Goal: Information Seeking & Learning: Learn about a topic

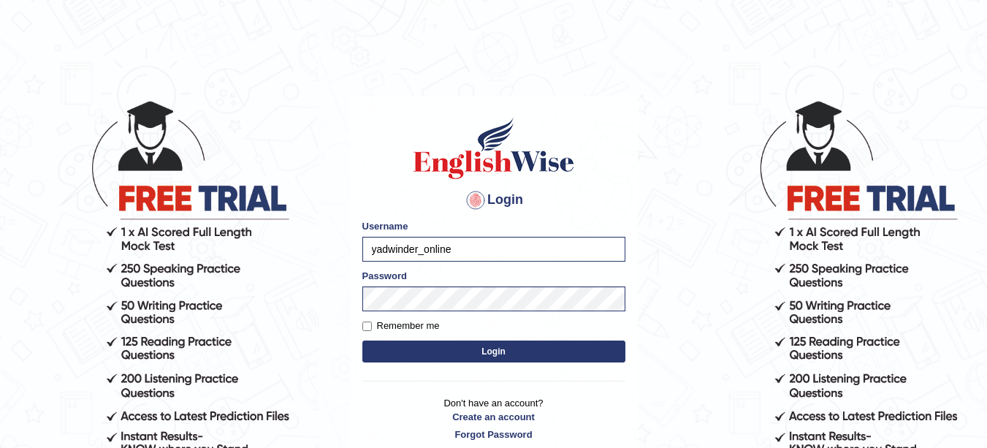
click at [473, 351] on button "Login" at bounding box center [493, 351] width 263 height 22
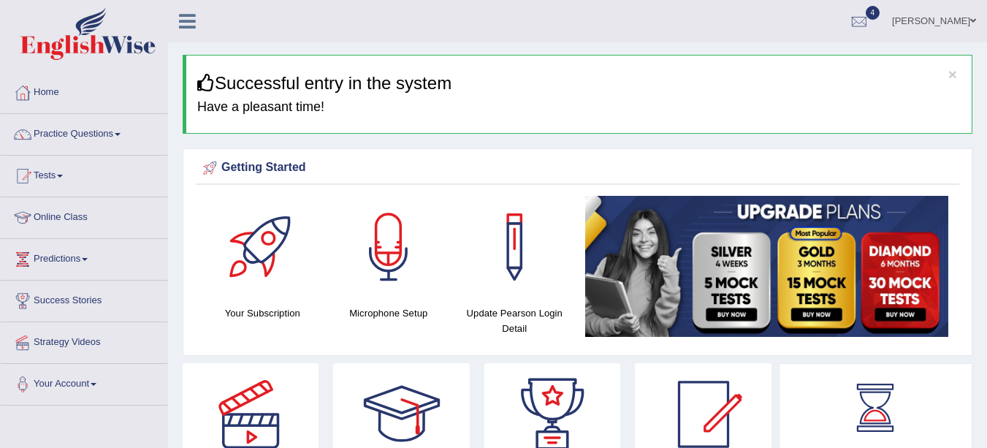
click at [83, 134] on link "Practice Questions" at bounding box center [84, 132] width 167 height 37
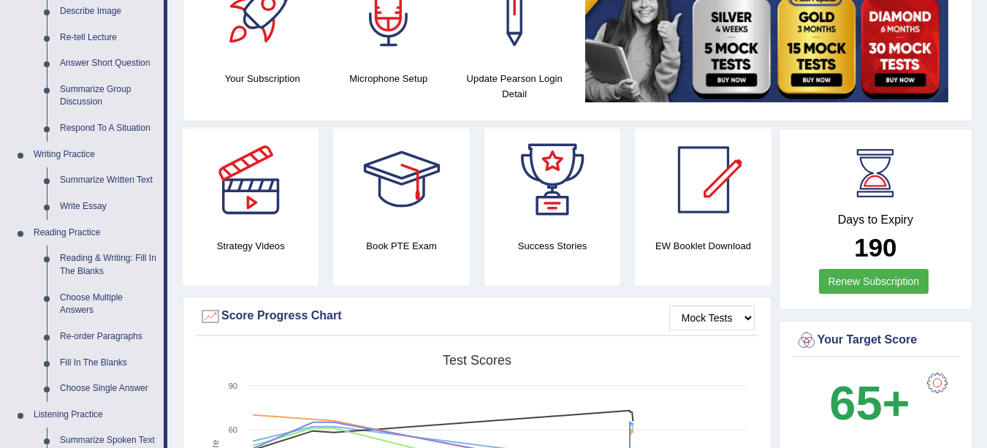
scroll to position [235, 0]
click at [99, 175] on link "Summarize Written Text" at bounding box center [108, 180] width 110 height 26
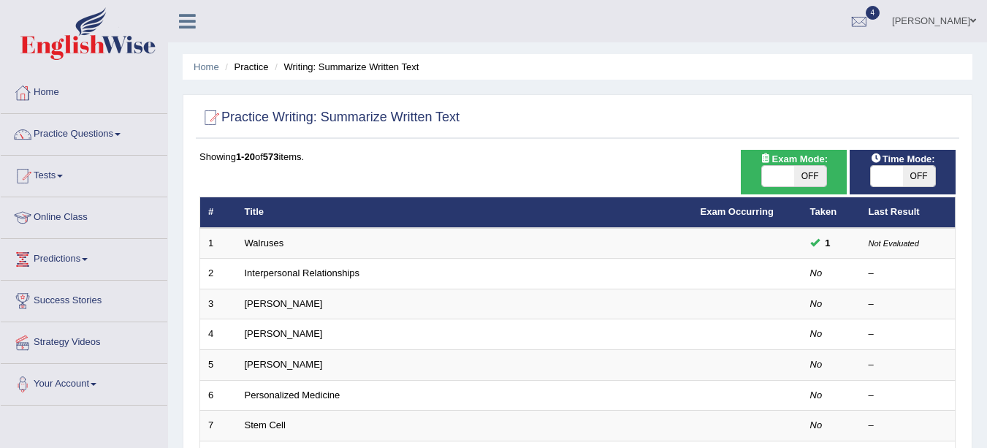
click at [797, 185] on span "OFF" at bounding box center [810, 176] width 32 height 20
checkbox input "true"
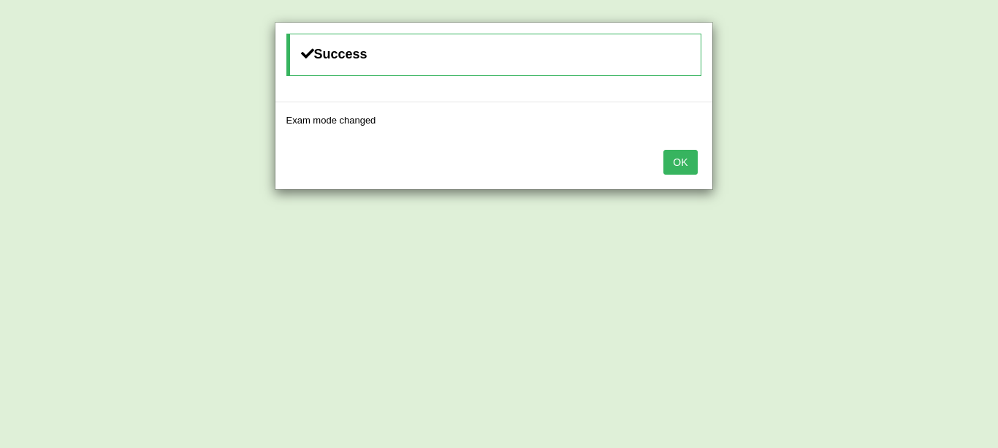
click at [913, 185] on div "Success Exam mode changed OK" at bounding box center [499, 224] width 998 height 448
click at [674, 163] on button "OK" at bounding box center [680, 162] width 34 height 25
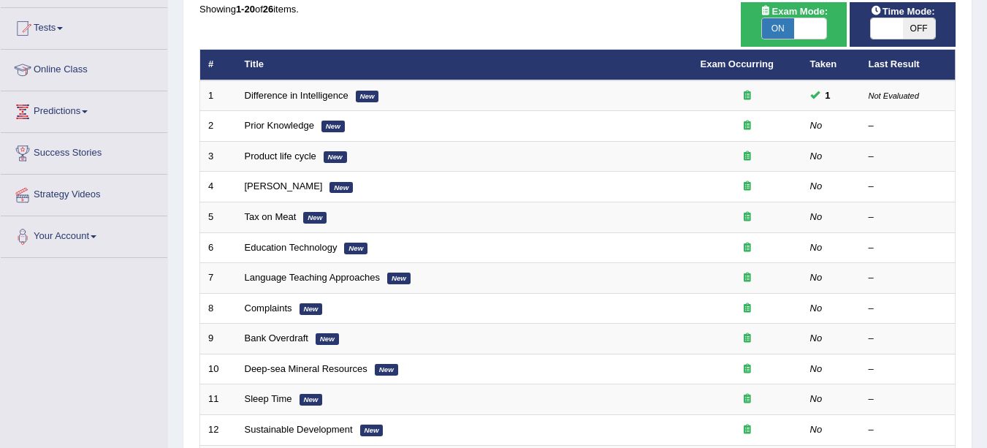
click at [907, 23] on span "OFF" at bounding box center [919, 28] width 32 height 20
checkbox input "true"
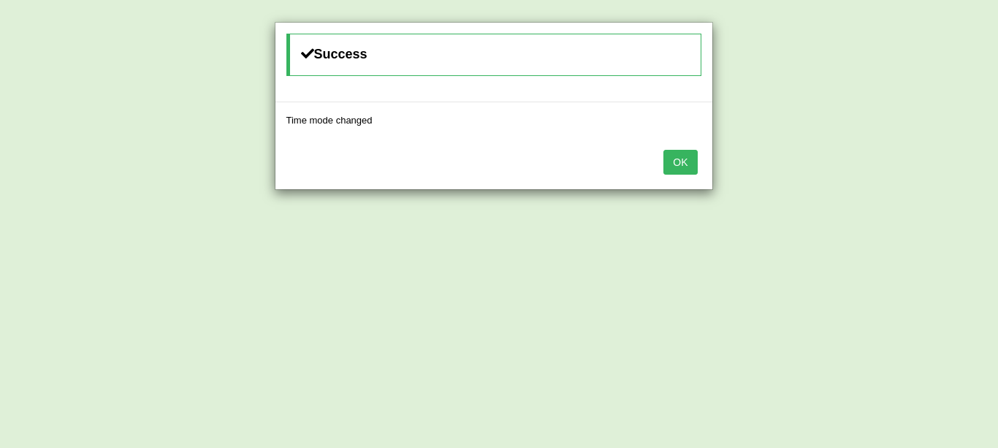
click at [682, 183] on div "OK" at bounding box center [493, 163] width 437 height 51
click at [680, 163] on button "OK" at bounding box center [680, 162] width 34 height 25
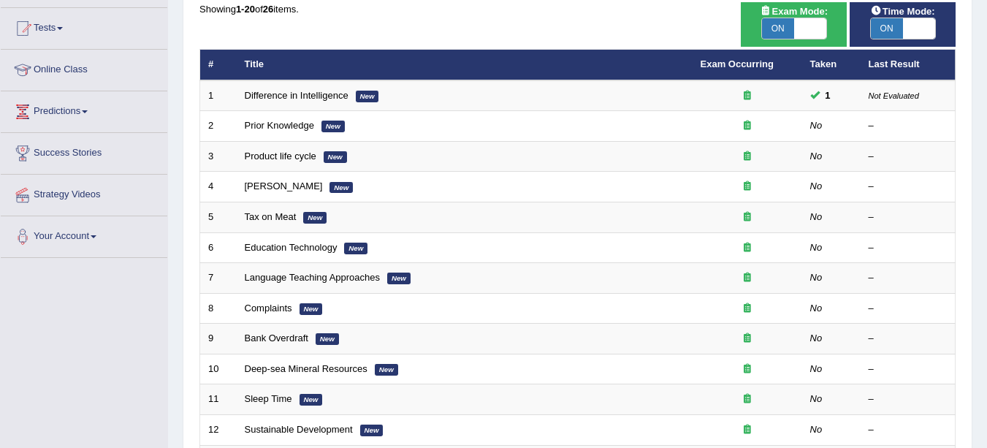
click at [323, 125] on em "New" at bounding box center [332, 127] width 23 height 12
click at [419, 124] on td "Prior Knowledge New" at bounding box center [465, 126] width 456 height 31
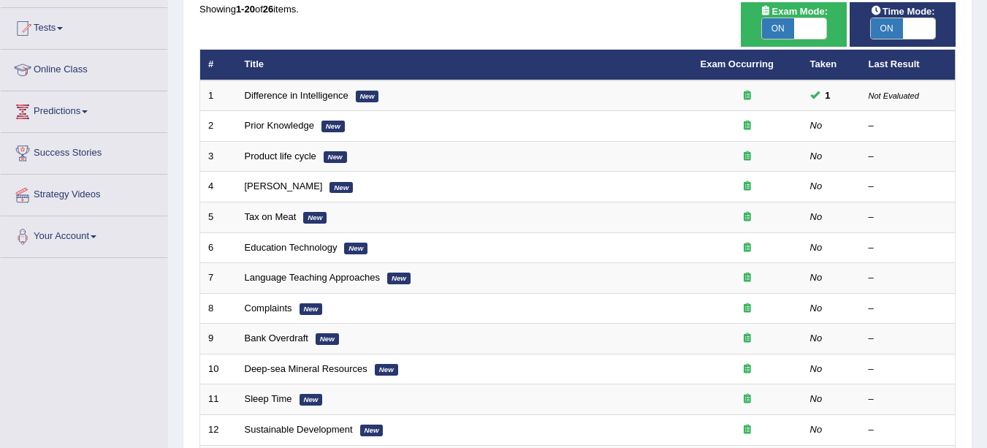
click at [419, 124] on td "Prior Knowledge New" at bounding box center [465, 126] width 456 height 31
click at [262, 121] on link "Prior Knowledge" at bounding box center [279, 125] width 69 height 11
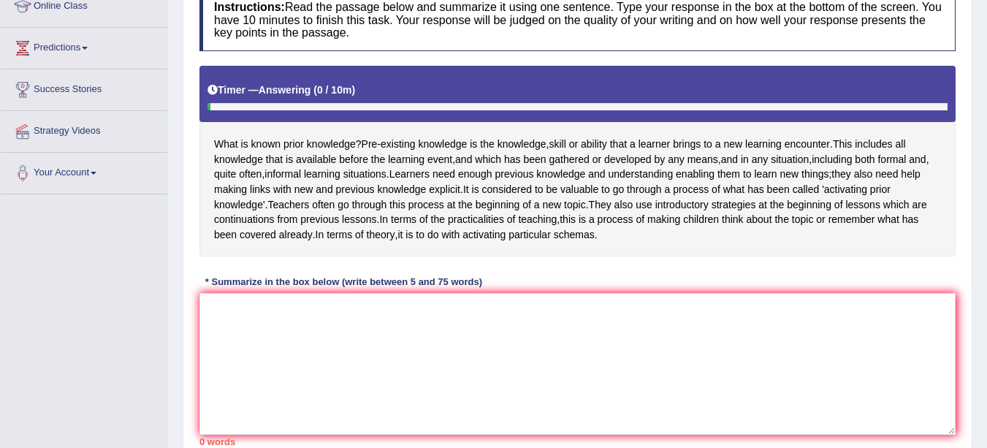
scroll to position [213, 0]
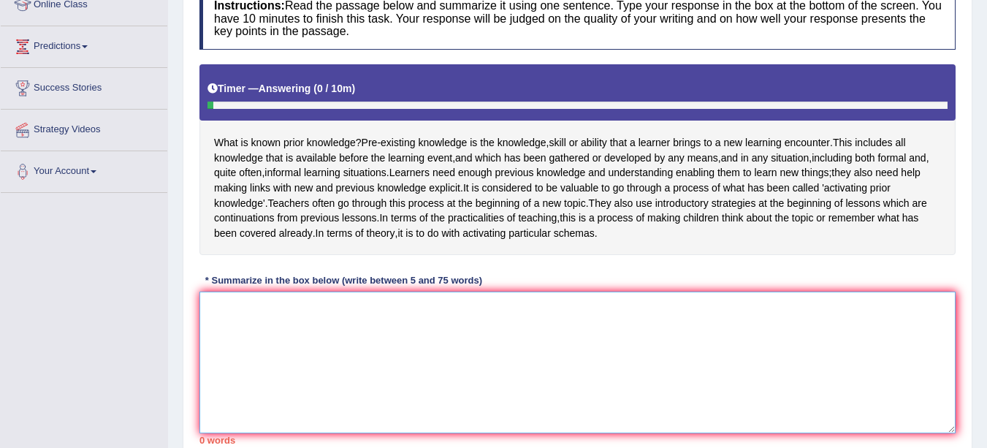
click at [281, 347] on textarea at bounding box center [577, 362] width 756 height 142
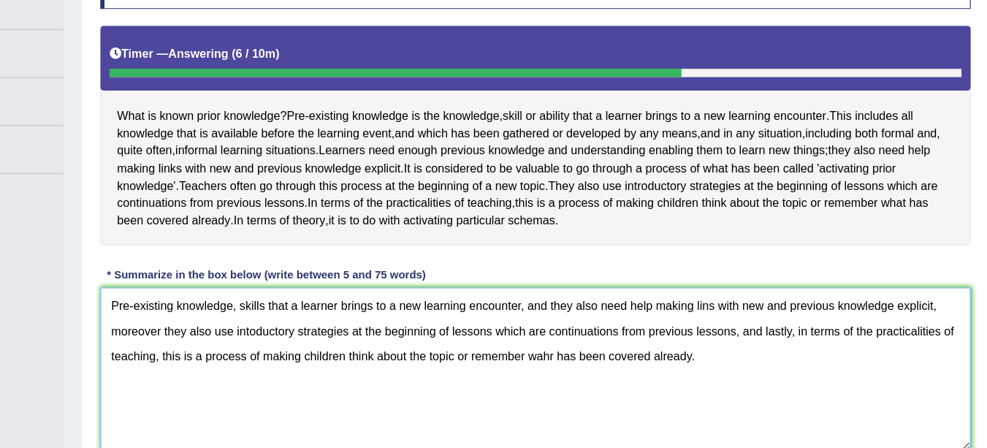
scroll to position [253, 0]
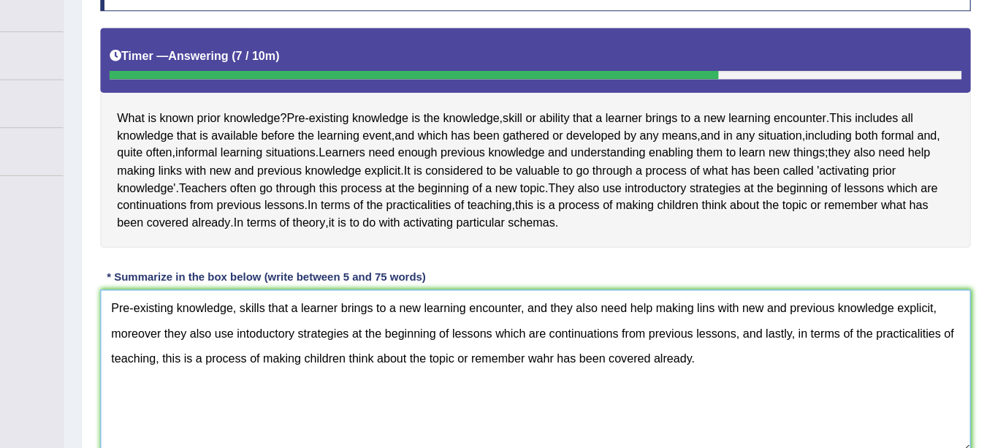
click at [314, 298] on textarea "Pre-existing knowledge, skills that a learner brings to a new learning encounte…" at bounding box center [577, 322] width 756 height 142
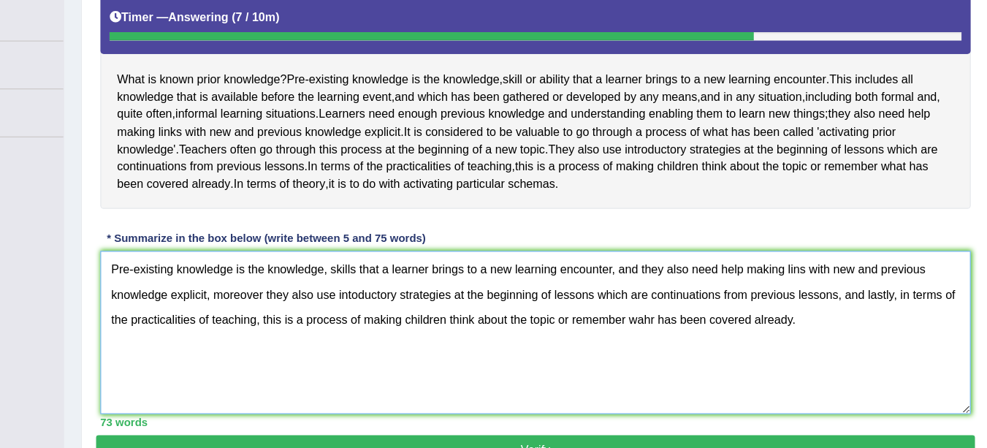
scroll to position [284, 0]
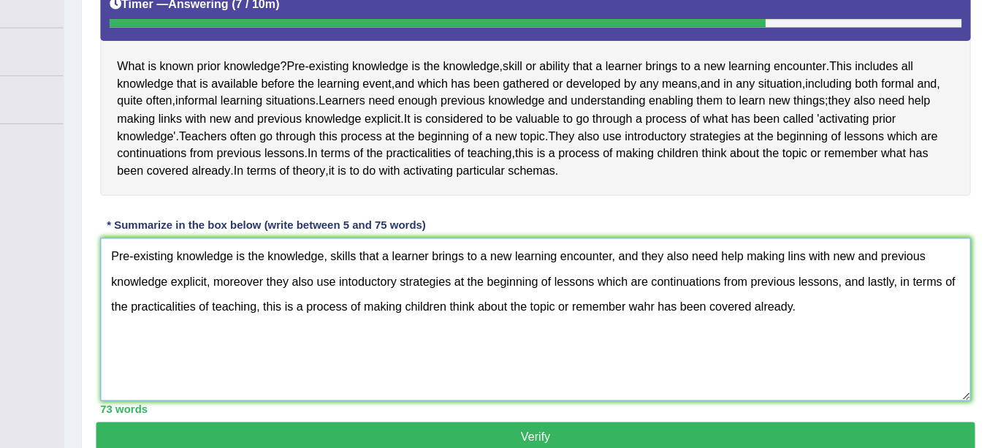
click at [422, 265] on textarea "Pre-existing knowledge is the knowledge, skills that a learner brings to a new …" at bounding box center [577, 291] width 756 height 142
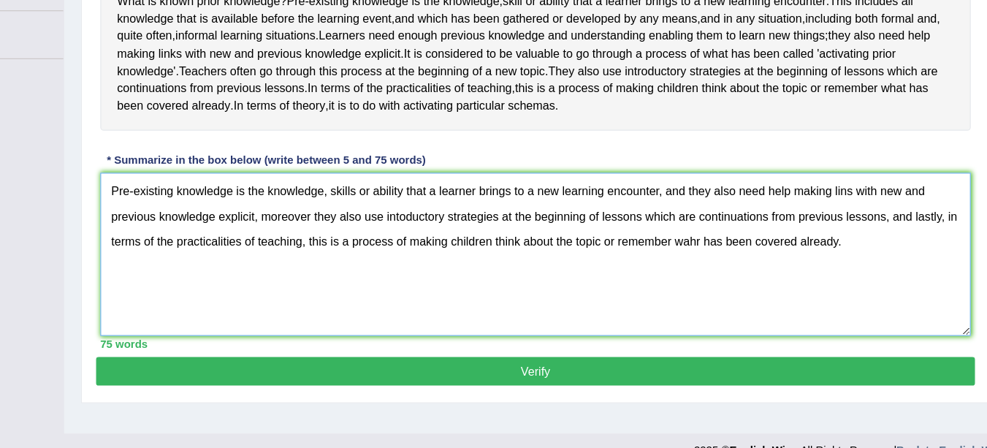
scroll to position [295, 0]
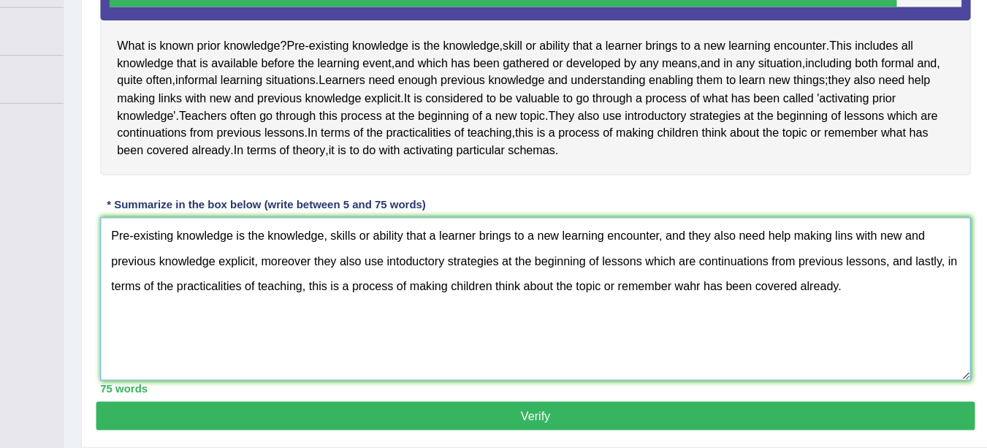
click at [847, 256] on textarea "Pre-existing knowledge is the knowledge, skills or ability that a learner bring…" at bounding box center [577, 280] width 756 height 142
type textarea "Pre-existing knowledge is the knowledge, skills or ability that a learner bring…"
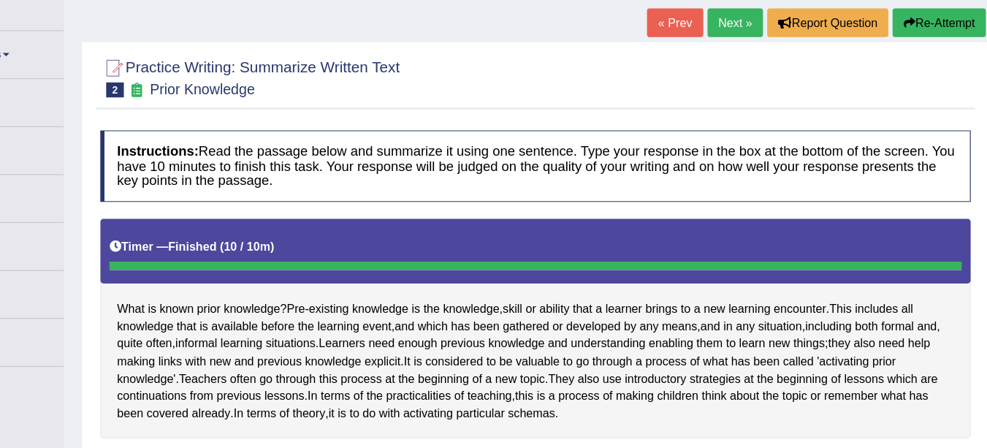
scroll to position [0, 0]
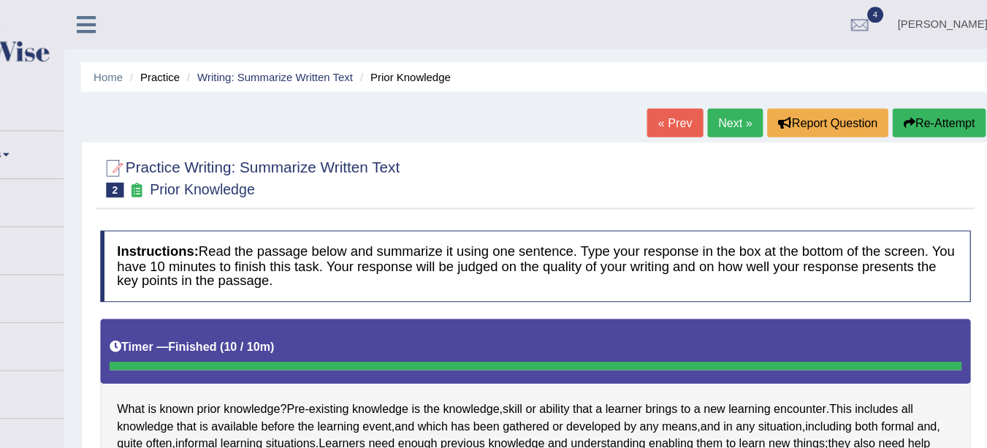
click at [747, 115] on link "Next »" at bounding box center [751, 106] width 48 height 25
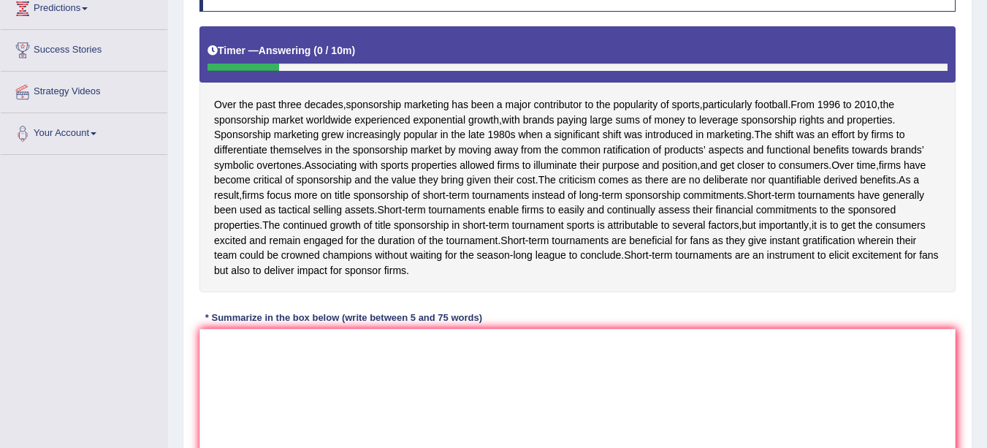
scroll to position [379, 0]
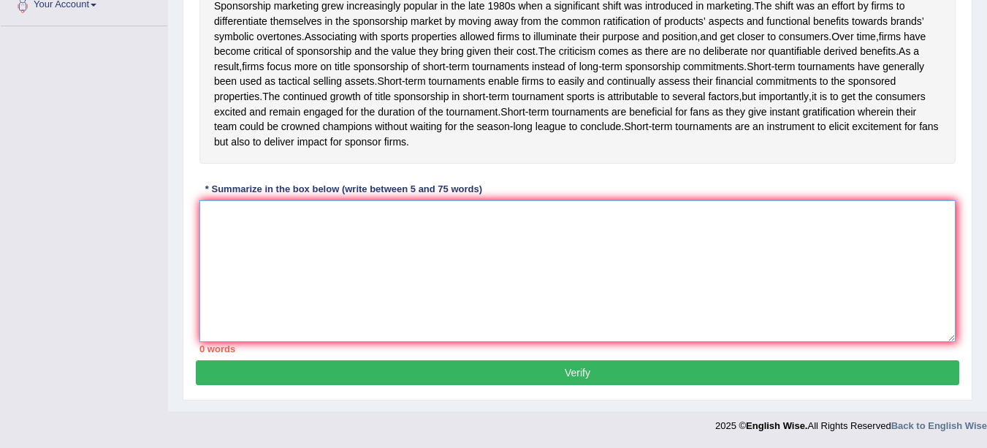
click at [423, 245] on textarea at bounding box center [577, 271] width 756 height 142
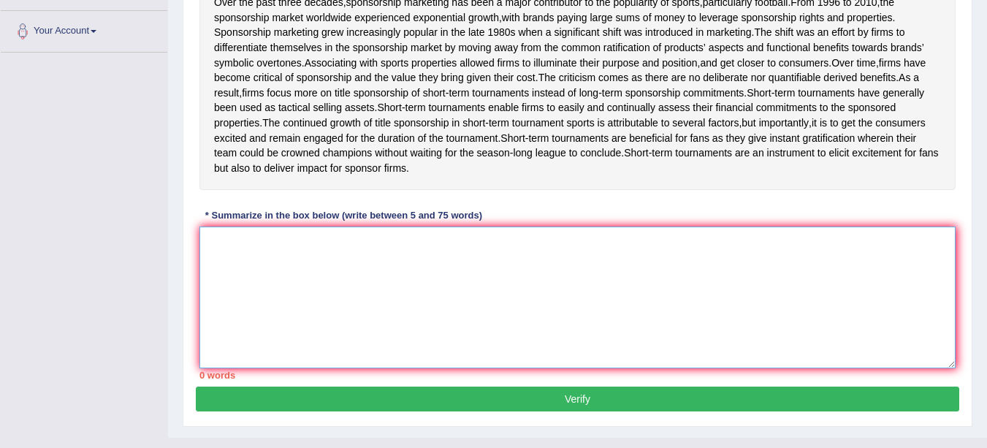
scroll to position [342, 0]
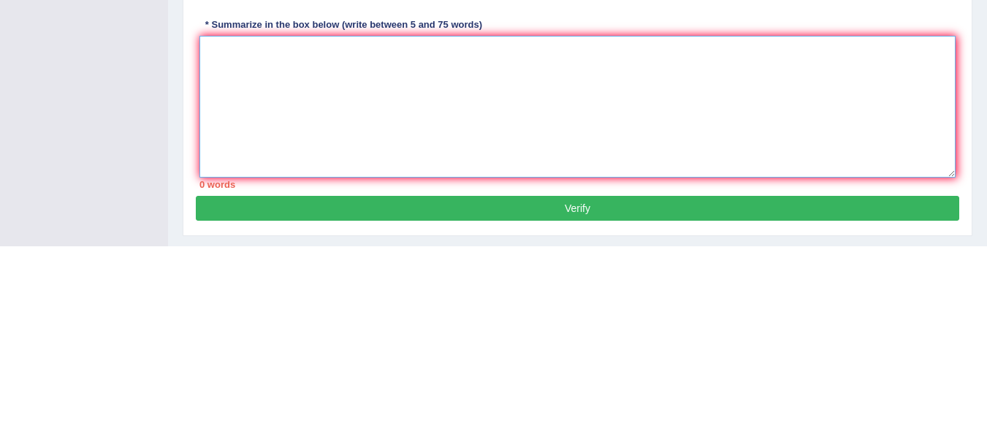
click at [582, 318] on textarea at bounding box center [577, 308] width 756 height 142
type textarea "o"
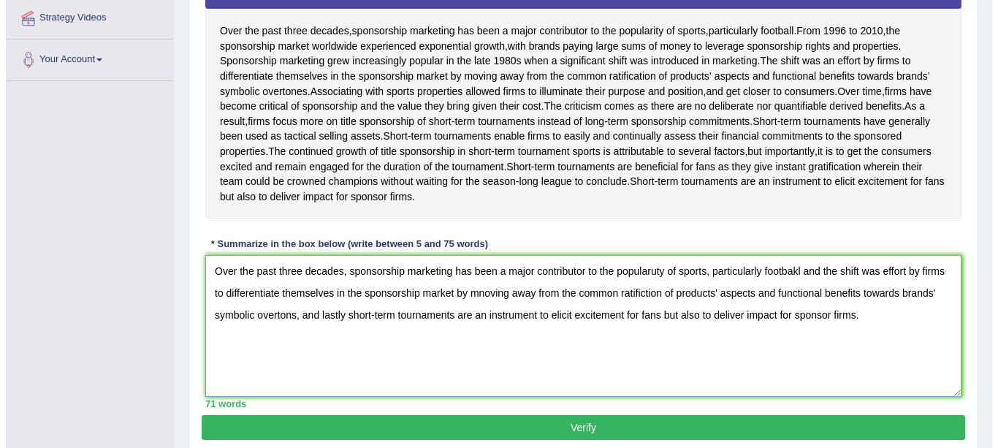
scroll to position [327, 0]
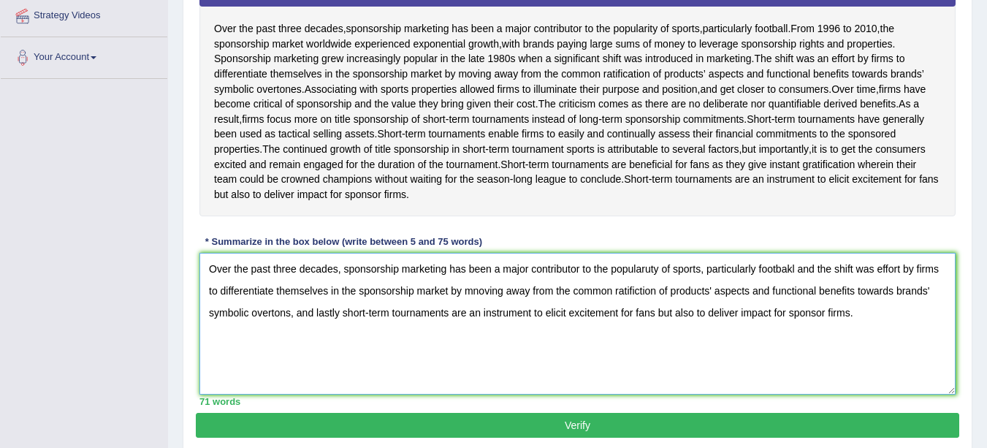
click at [796, 271] on textarea "Over the past three decades, sponsorship marketing has been a major contributor…" at bounding box center [577, 324] width 756 height 142
click at [649, 267] on textarea "Over the past three decades, sponsorship marketing has been a major contributor…" at bounding box center [577, 324] width 756 height 142
click at [870, 270] on textarea "Over the past three decades, sponsorship marketing has been a major contributor…" at bounding box center [577, 324] width 756 height 142
type textarea "Over the past three decades, sponsorship marketing has been a major contributor…"
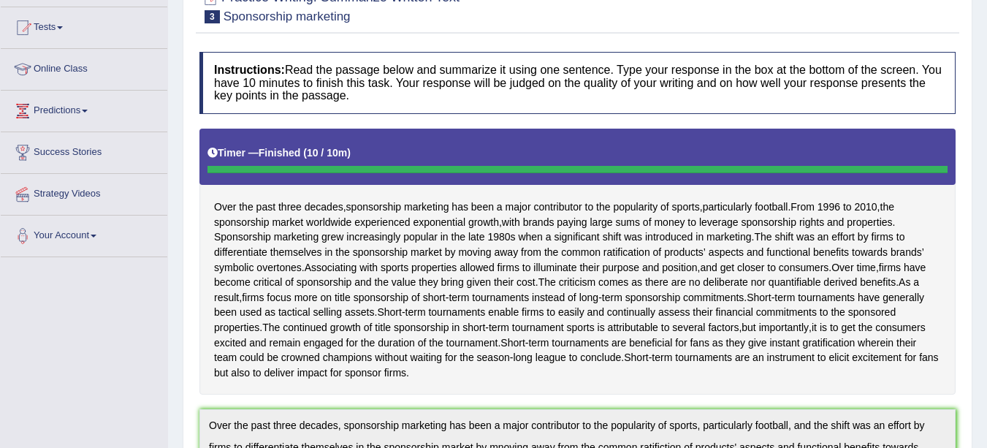
scroll to position [0, 0]
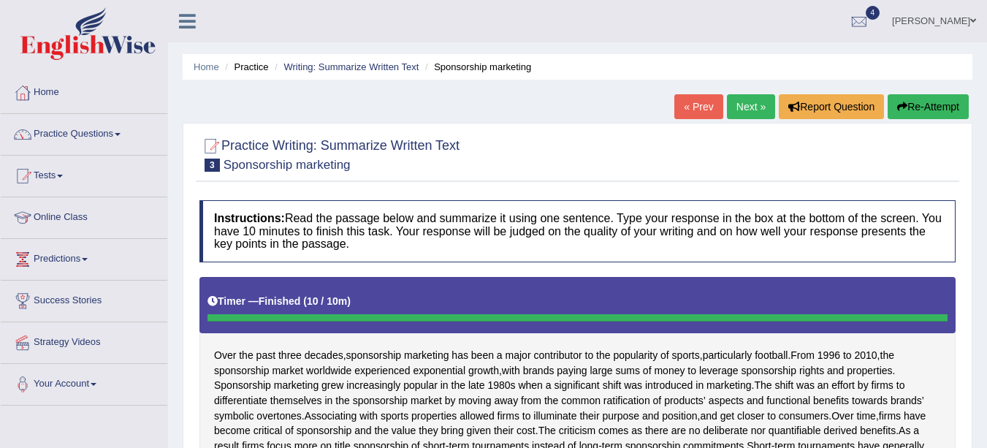
click at [750, 107] on link "Next »" at bounding box center [751, 106] width 48 height 25
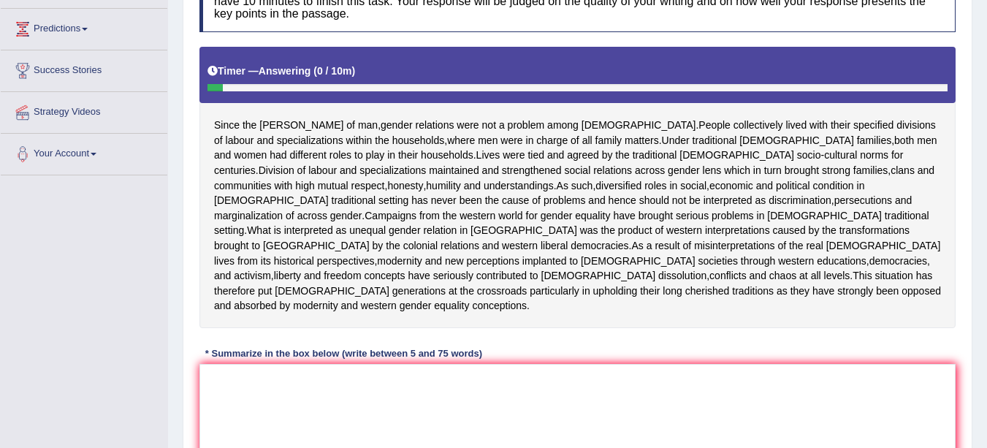
scroll to position [234, 0]
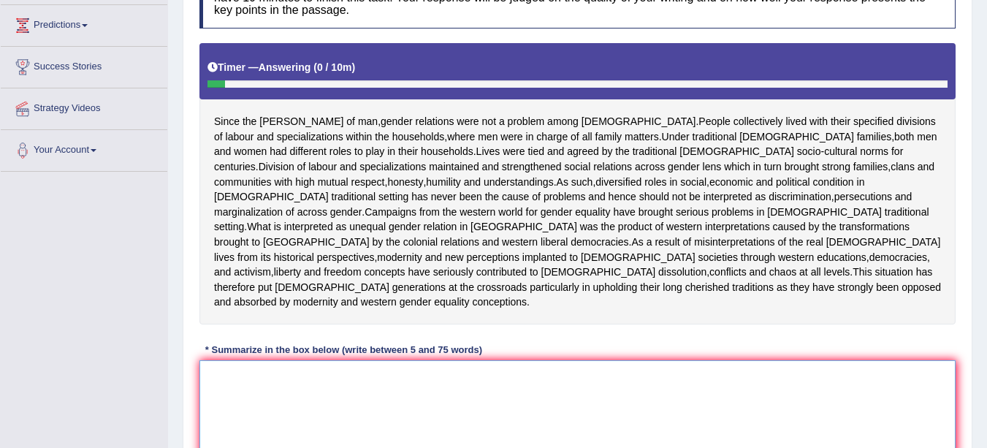
click at [227, 365] on textarea at bounding box center [577, 431] width 756 height 142
type textarea "s"
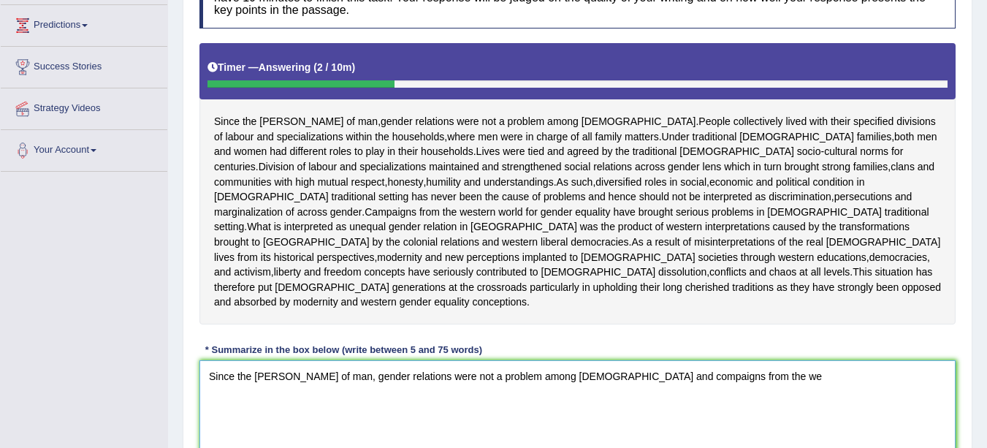
click at [555, 363] on textarea "Since the [PERSON_NAME] of man, gender relations were not a problem among [DEMO…" at bounding box center [577, 431] width 756 height 142
click at [706, 360] on textarea "Since the [PERSON_NAME] of man, gender relations were not a problem among [DEMO…" at bounding box center [577, 431] width 756 height 142
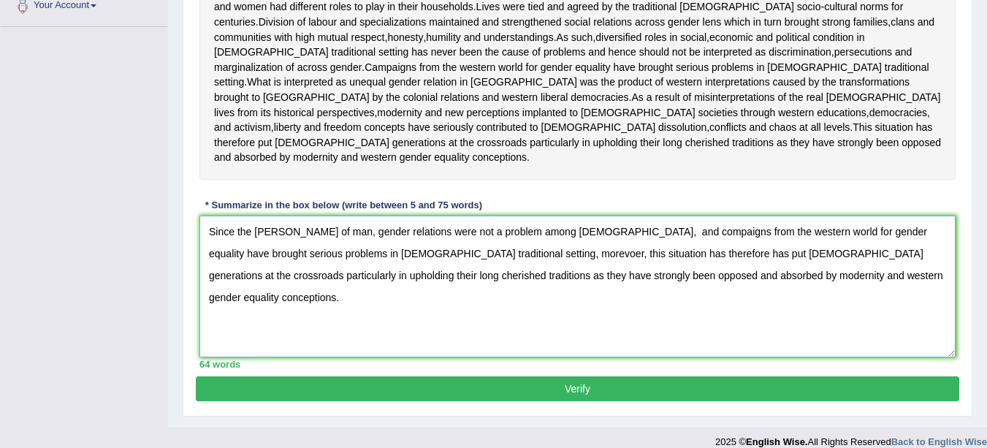
scroll to position [379, 0]
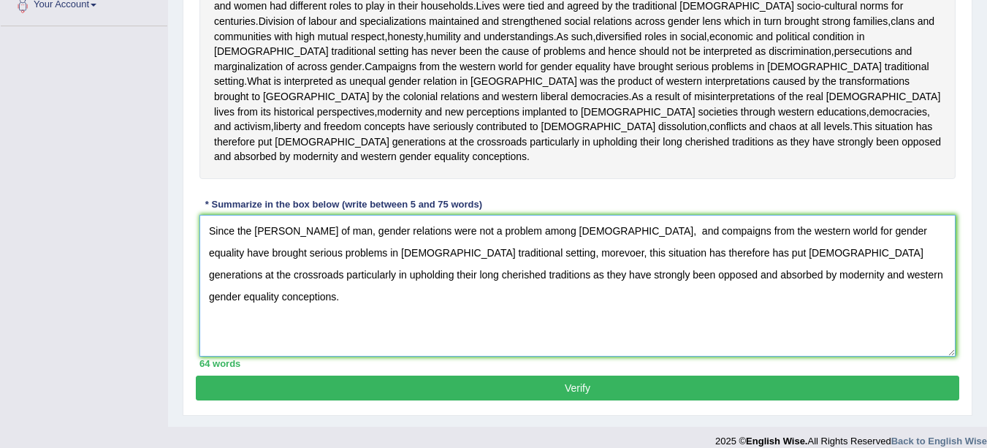
type textarea "Since the [PERSON_NAME] of man, gender relations were not a problem among [DEMO…"
click at [563, 375] on button "Verify" at bounding box center [577, 387] width 763 height 25
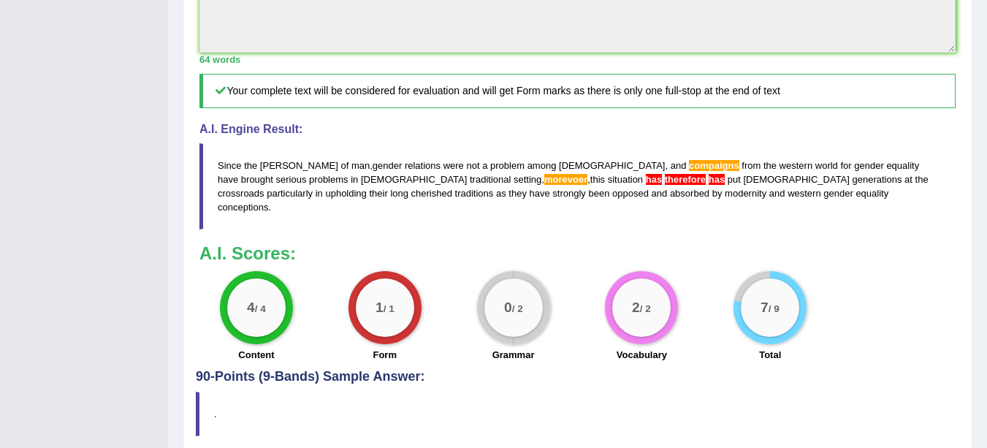
scroll to position [609, 0]
